Goal: Entertainment & Leisure: Consume media (video, audio)

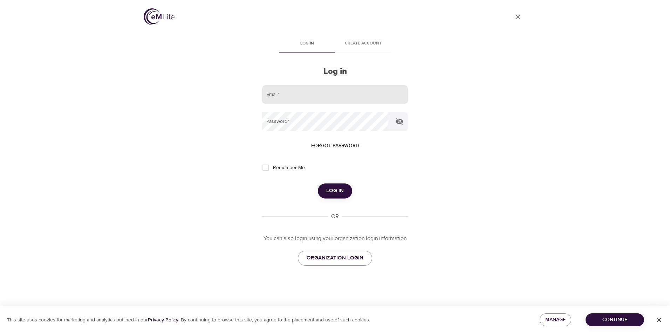
click at [291, 91] on input "email" at bounding box center [335, 94] width 146 height 19
type input "[EMAIL_ADDRESS][DOMAIN_NAME]"
click at [318, 184] on button "Log in" at bounding box center [335, 191] width 34 height 15
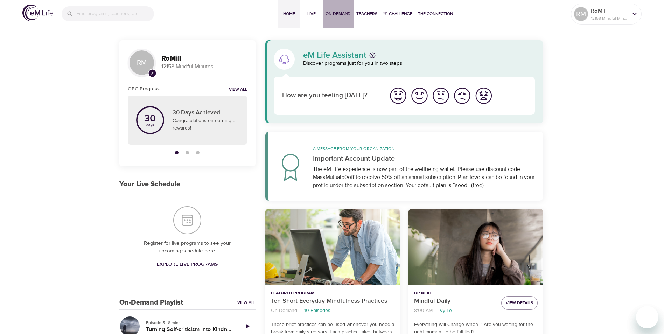
click at [338, 13] on span "On-Demand" at bounding box center [338, 13] width 25 height 7
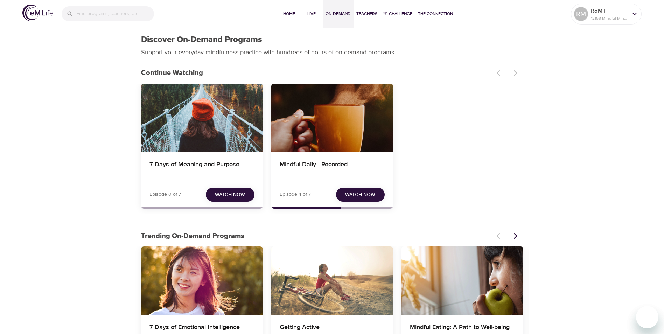
click at [233, 192] on span "Watch Now" at bounding box center [230, 195] width 30 height 9
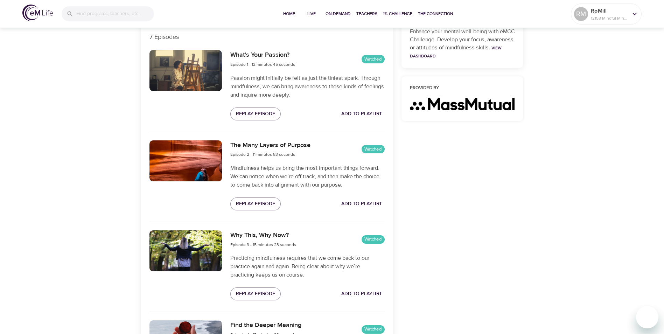
scroll to position [245, 0]
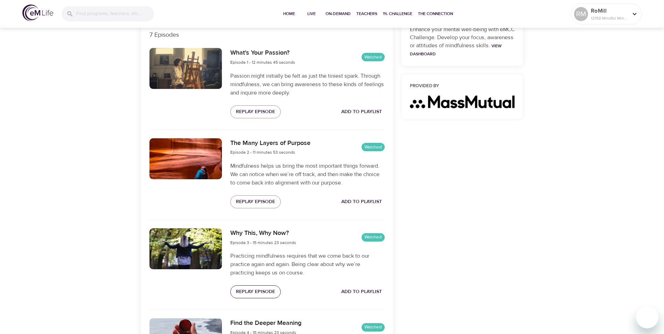
click at [257, 292] on span "Replay Episode" at bounding box center [255, 292] width 39 height 9
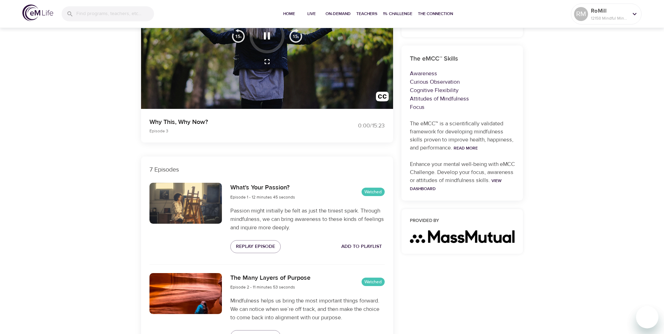
scroll to position [0, 0]
